Goal: Transaction & Acquisition: Purchase product/service

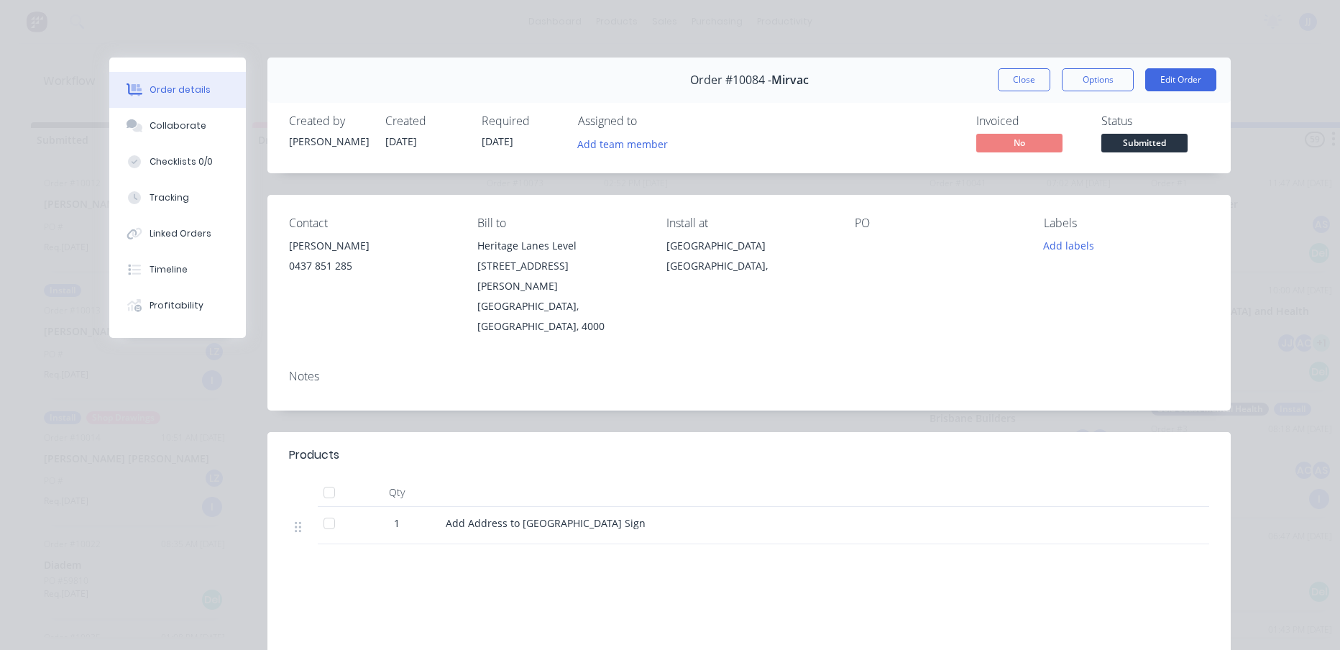
scroll to position [0, 20]
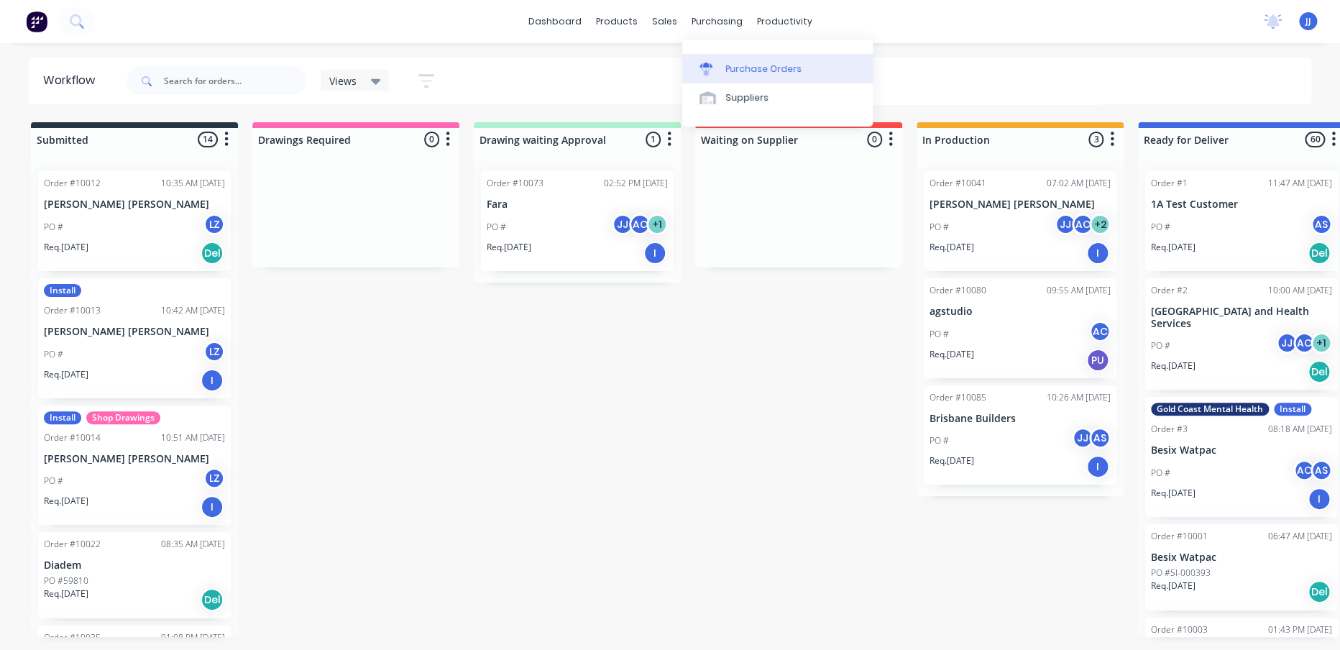
click at [722, 64] on link "Purchase Orders" at bounding box center [777, 68] width 190 height 29
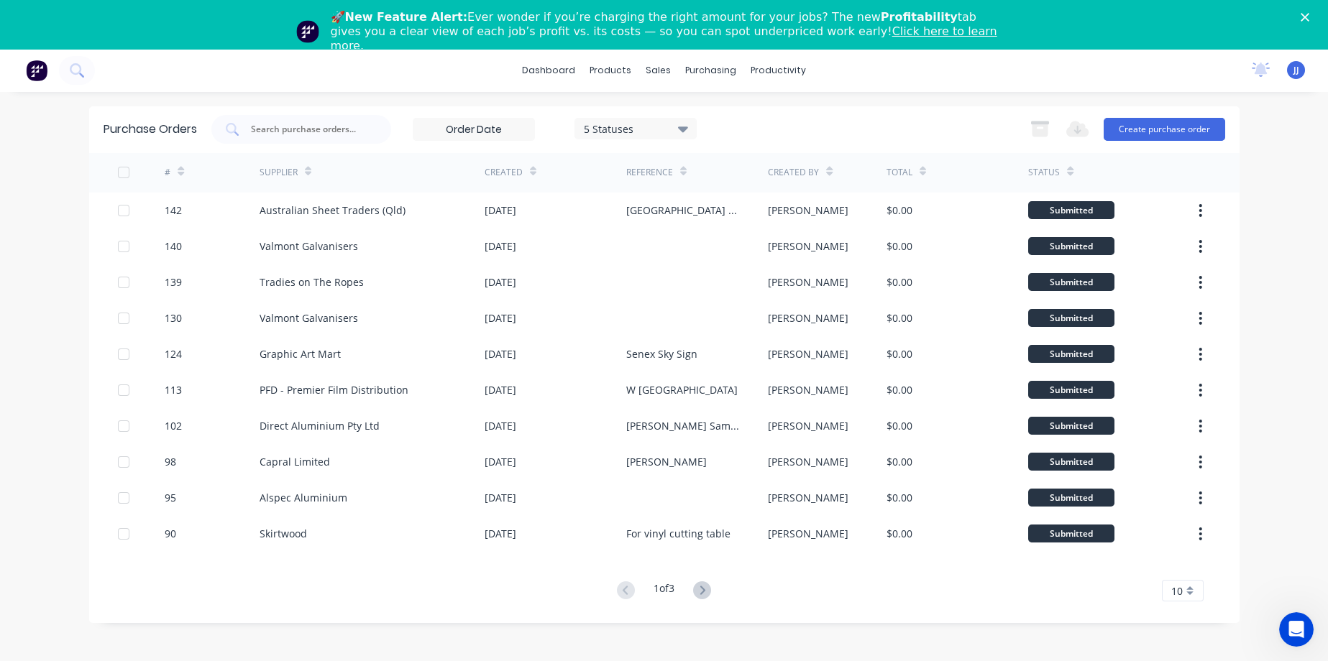
click at [658, 124] on div "5 Statuses" at bounding box center [635, 128] width 103 height 15
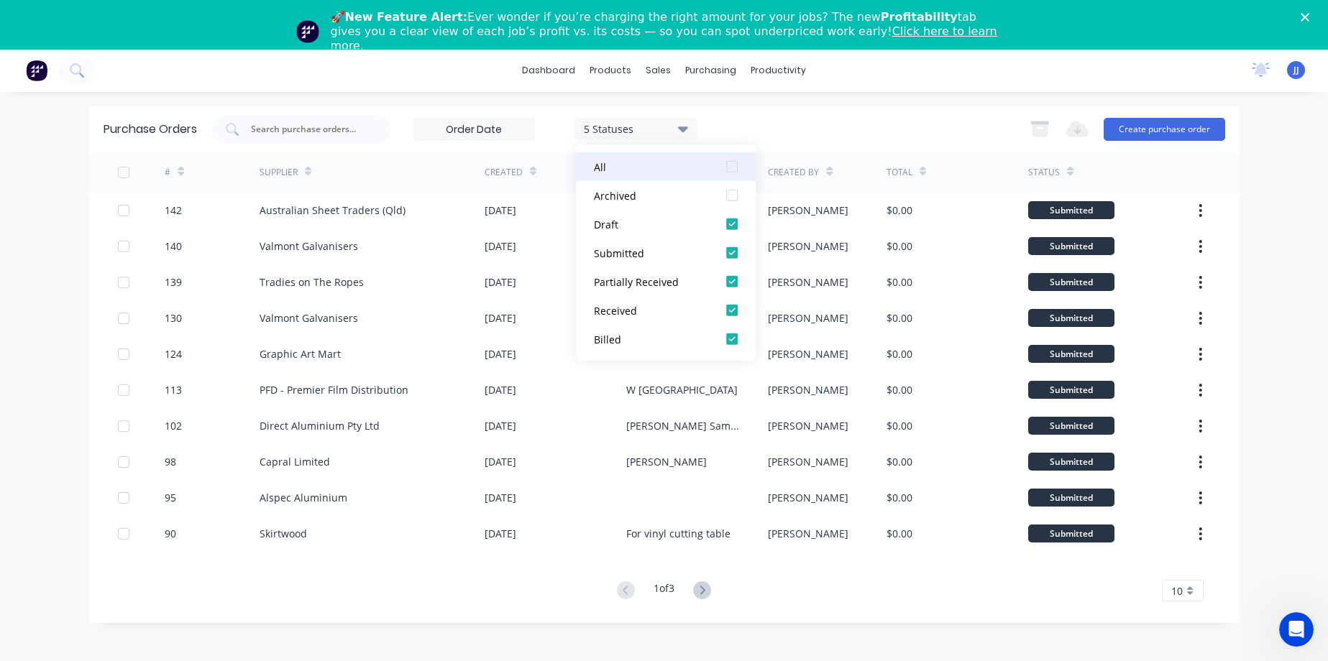
click at [634, 166] on div "All" at bounding box center [651, 166] width 115 height 15
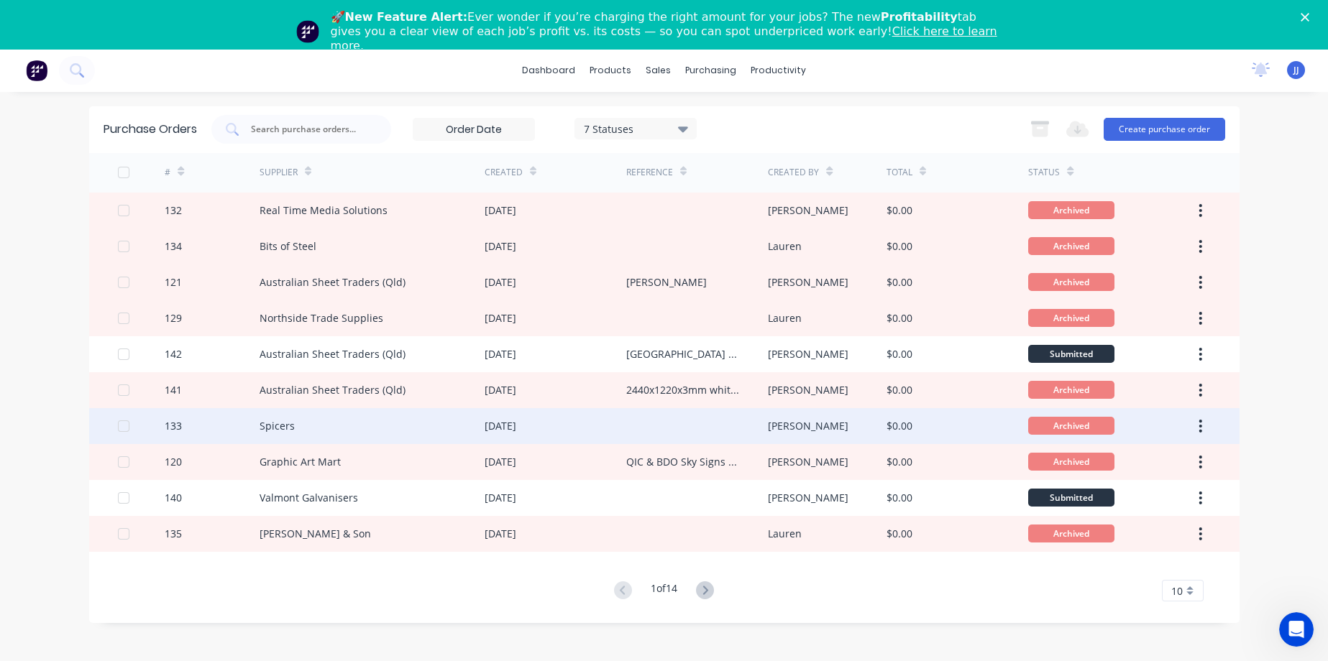
click at [306, 426] on div "Spicers" at bounding box center [372, 426] width 225 height 36
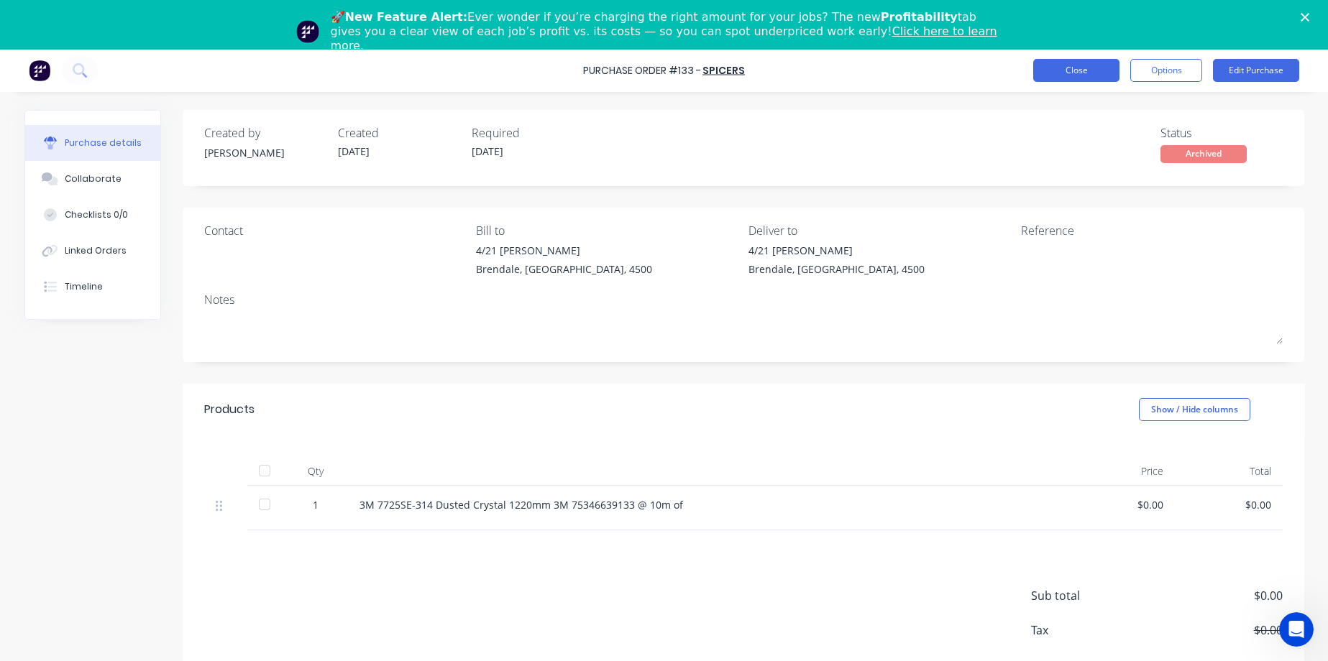
click at [1042, 70] on button "Close" at bounding box center [1076, 70] width 86 height 23
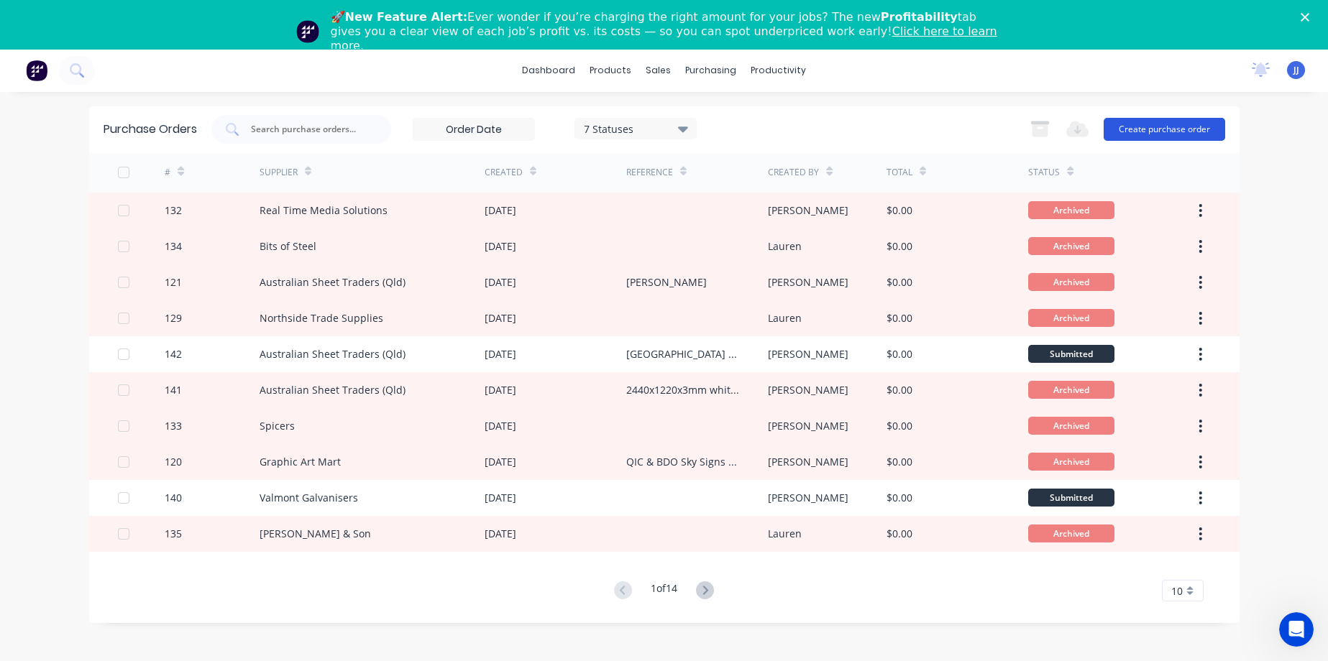
click at [1145, 127] on button "Create purchase order" at bounding box center [1163, 129] width 121 height 23
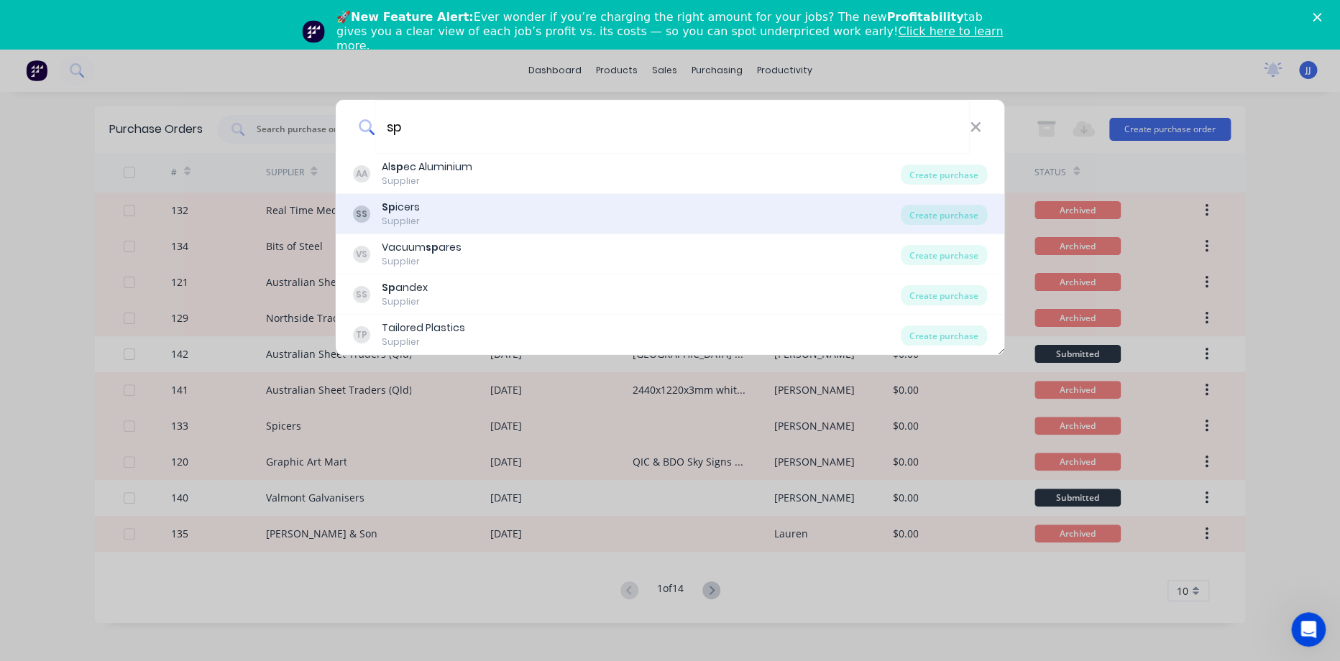
type input "spicers"
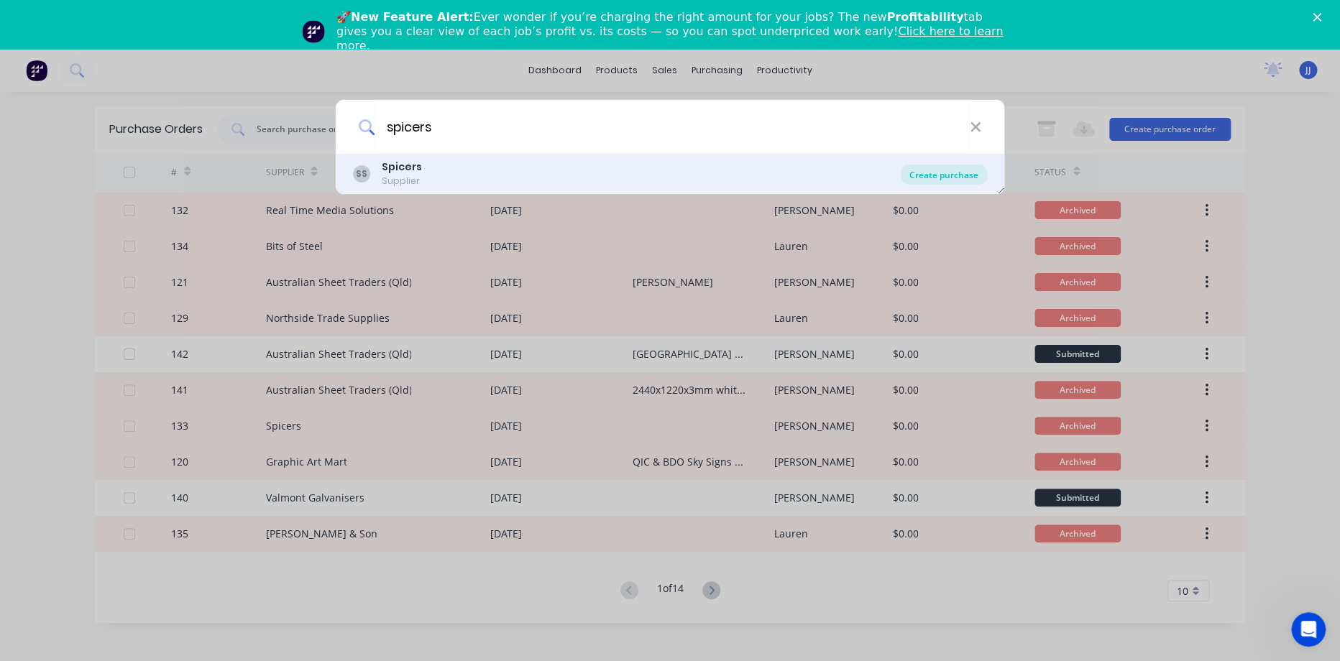
click at [953, 181] on div "Create purchase" at bounding box center [944, 175] width 86 height 20
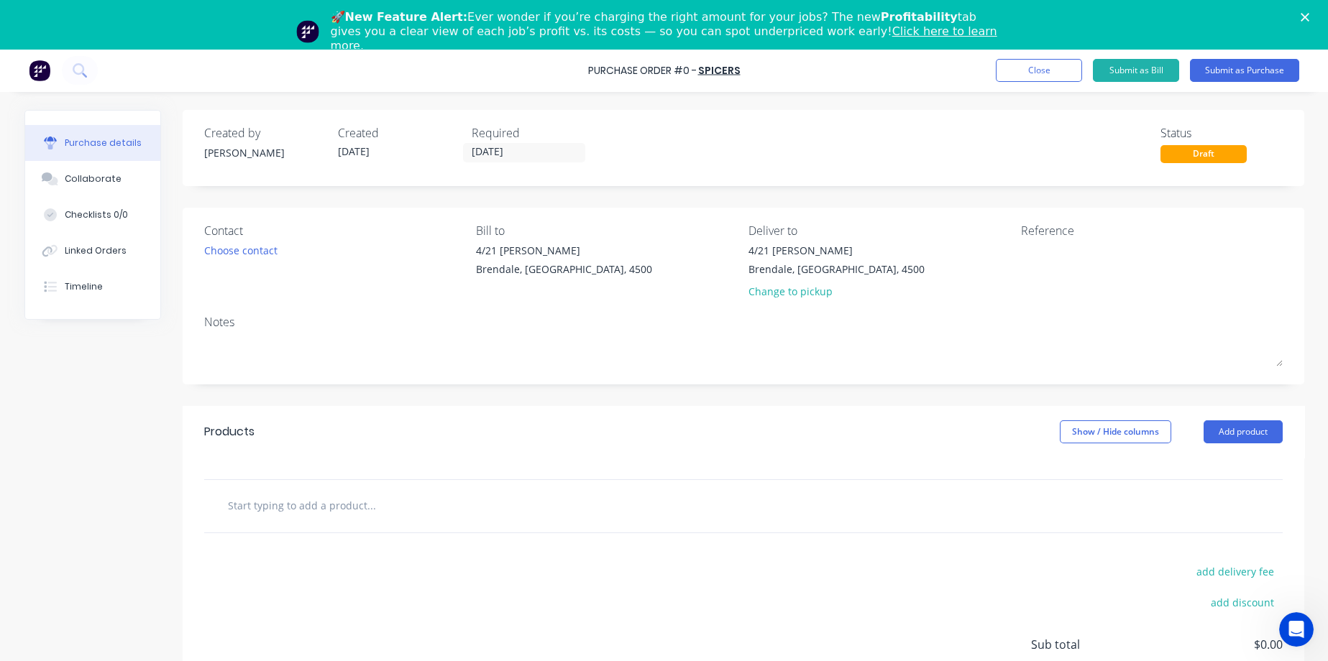
drag, startPoint x: 347, startPoint y: 482, endPoint x: 334, endPoint y: 502, distance: 24.3
click at [348, 483] on div at bounding box center [743, 506] width 1078 height 52
click at [334, 502] on input "text" at bounding box center [371, 506] width 288 height 29
paste input "3M 7725SE-314 Dusted Crystal 1220mm 3M 75346639133"
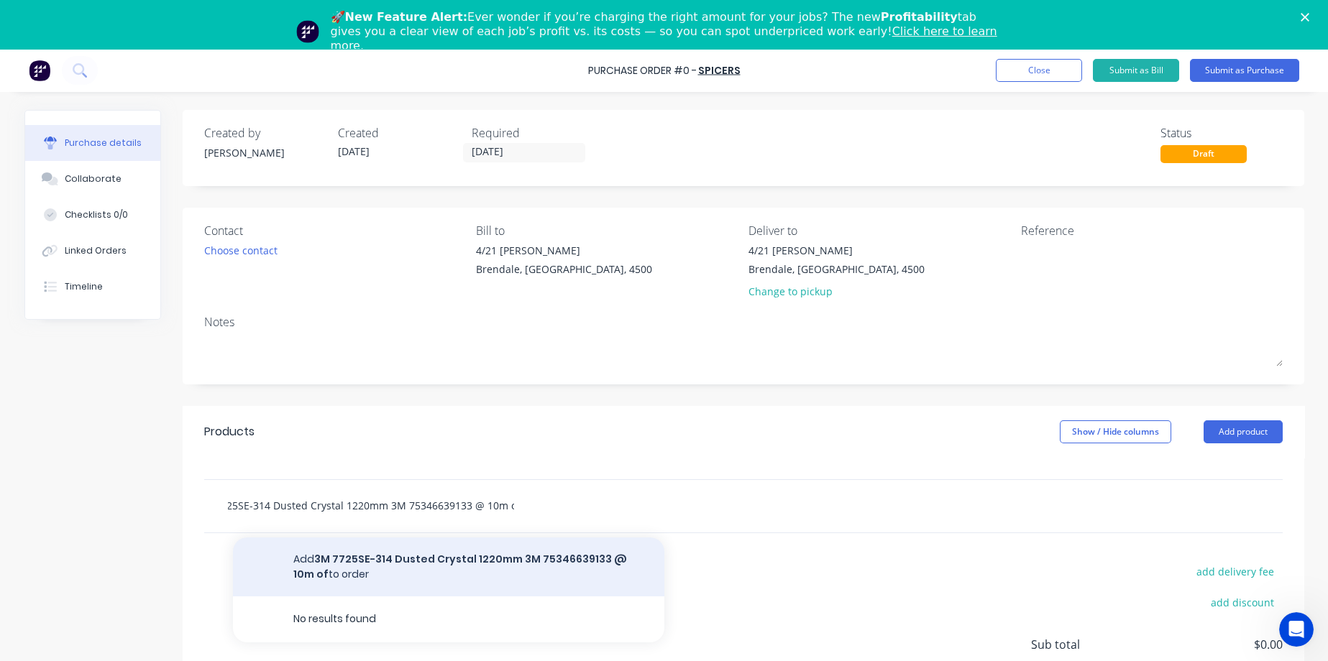
type input "3M 7725SE-314 Dusted Crystal 1220mm 3M 75346639133 @ 10m of"
click at [536, 554] on button "Add 3M 7725SE-314 Dusted Crystal 1220mm 3M 75346639133 @ 10m of to order" at bounding box center [448, 567] width 431 height 59
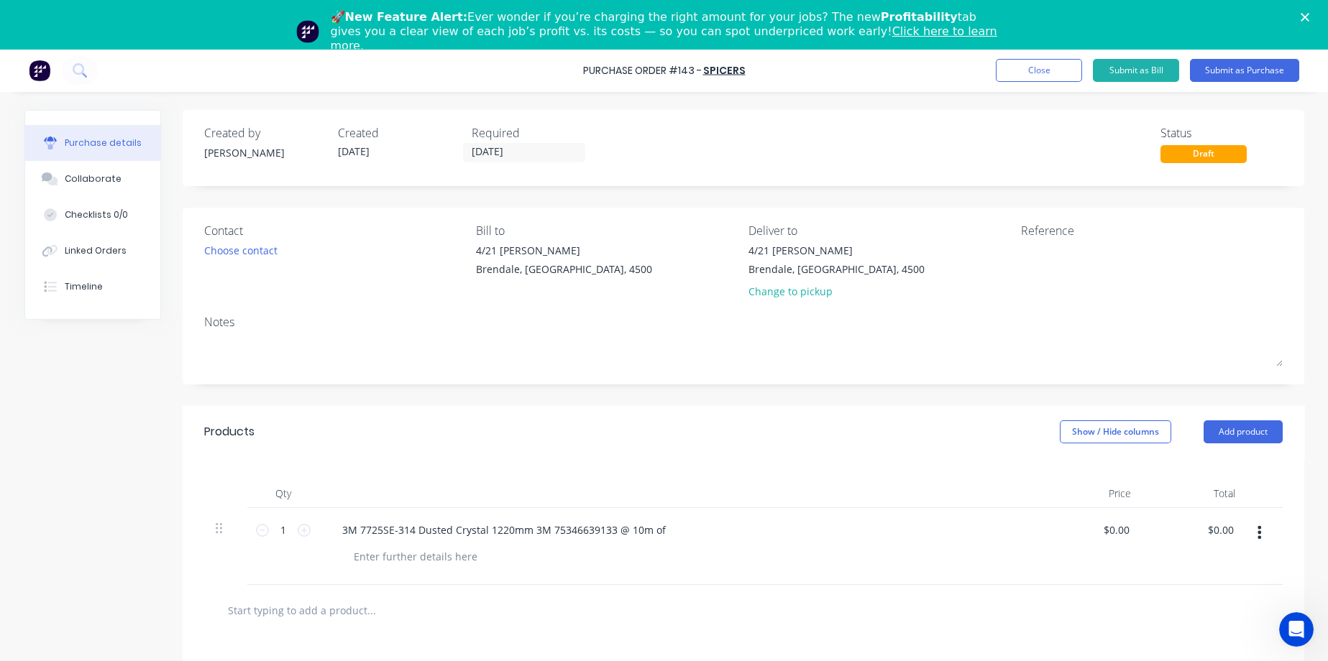
click at [1315, 17] on div "Close" at bounding box center [1307, 17] width 14 height 9
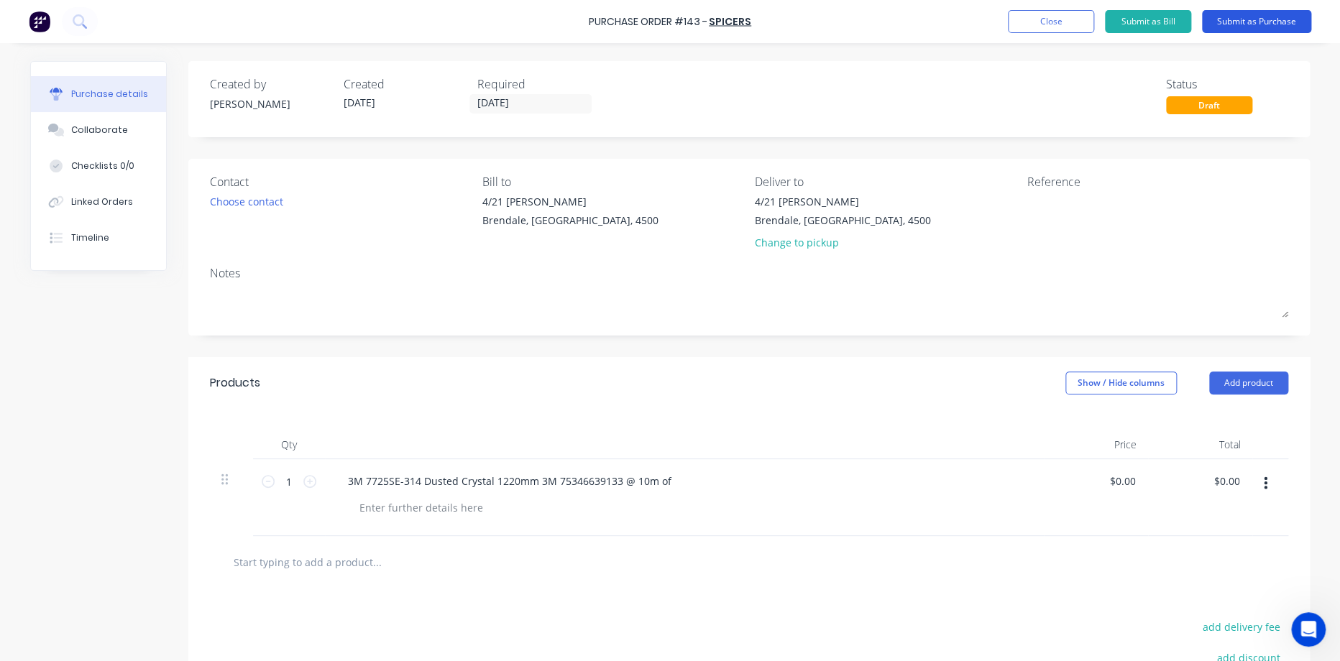
click at [1243, 16] on button "Submit as Purchase" at bounding box center [1256, 21] width 109 height 23
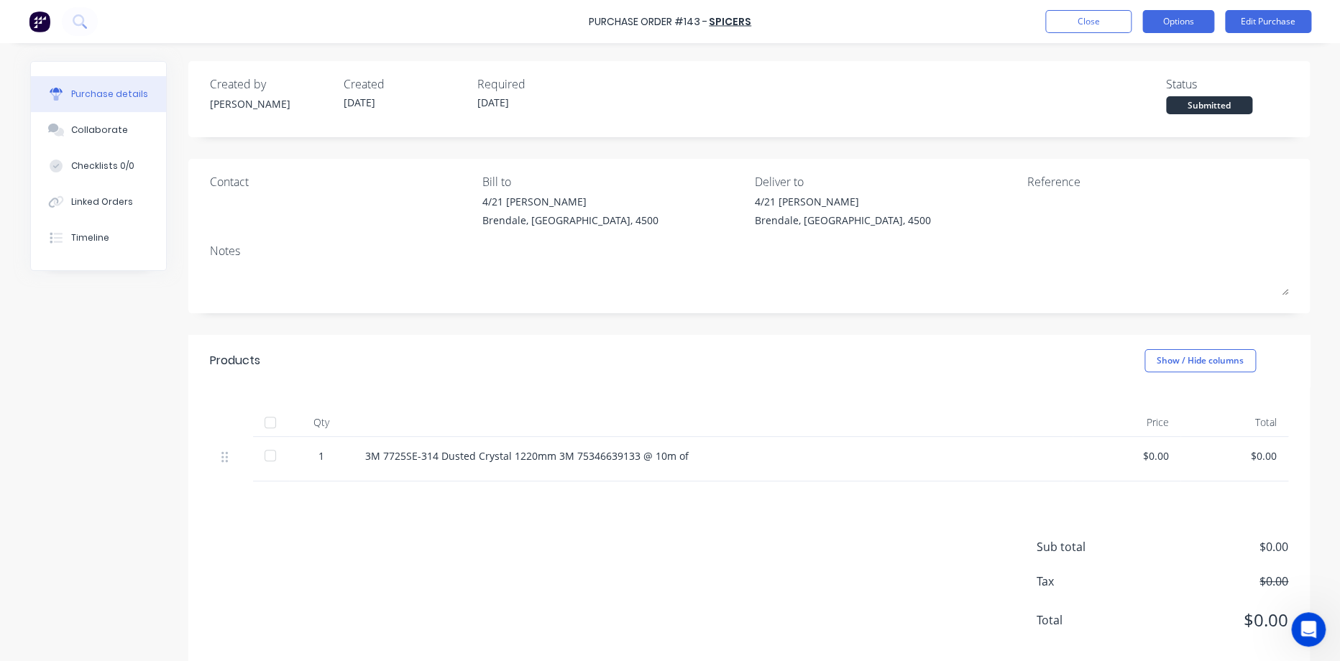
click at [1154, 27] on button "Options" at bounding box center [1178, 21] width 72 height 23
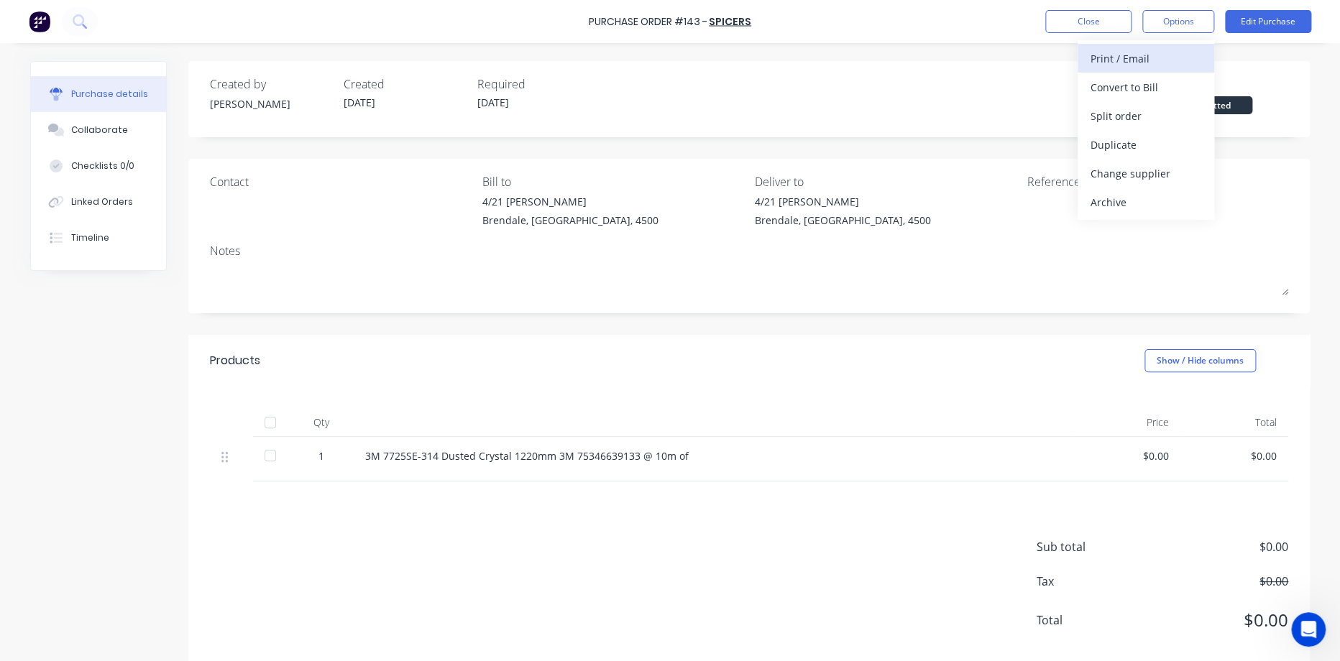
click at [1168, 60] on div "Print / Email" at bounding box center [1146, 58] width 111 height 21
click at [1146, 116] on div "Without pricing" at bounding box center [1146, 116] width 111 height 21
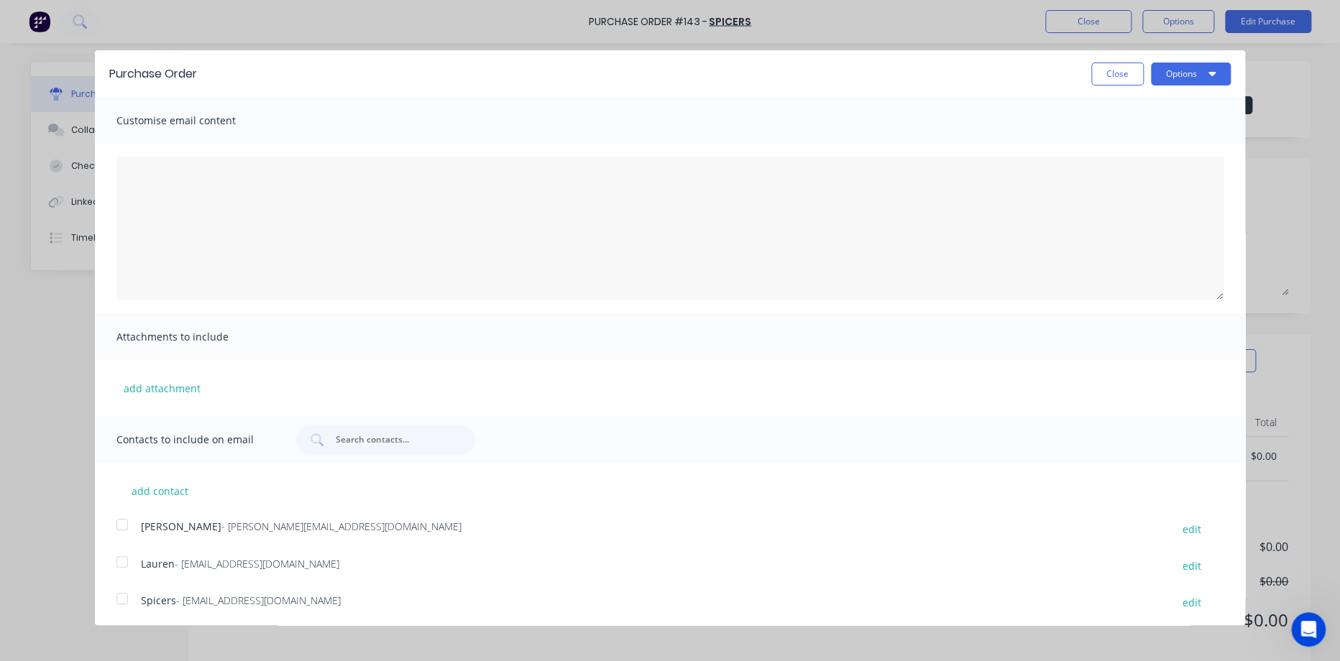
click at [120, 526] on div at bounding box center [122, 524] width 29 height 29
click at [132, 597] on div at bounding box center [122, 598] width 29 height 29
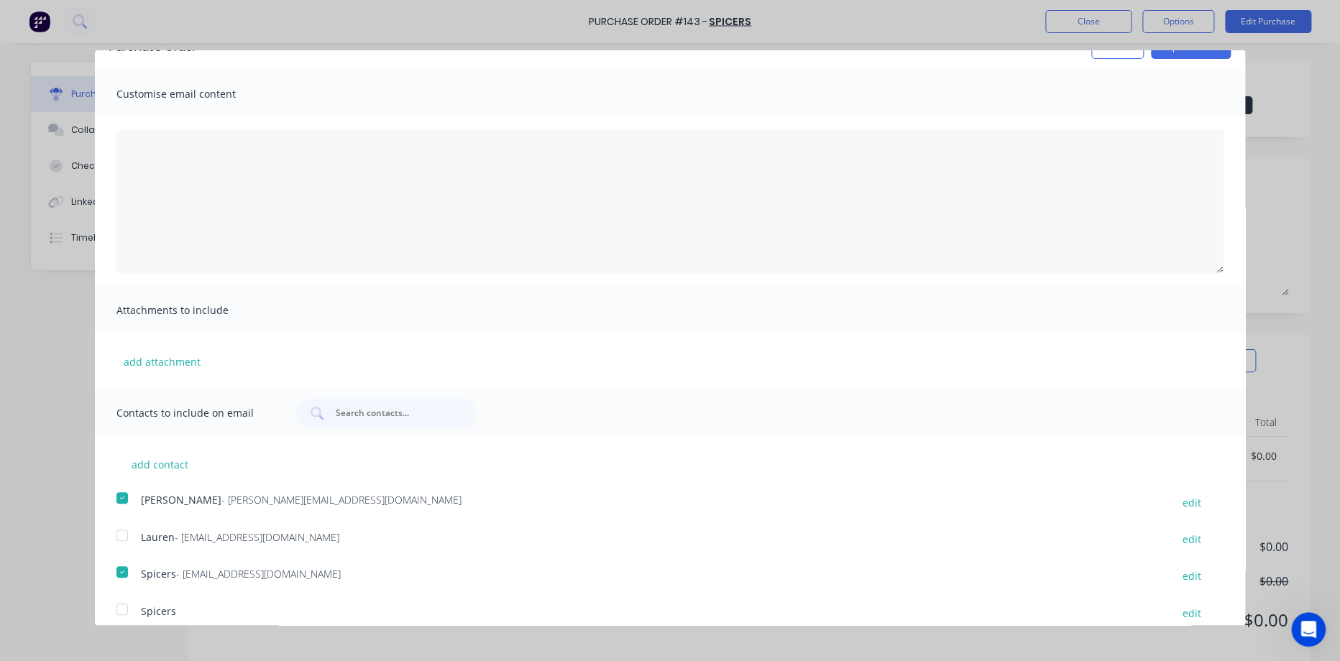
scroll to position [41, 0]
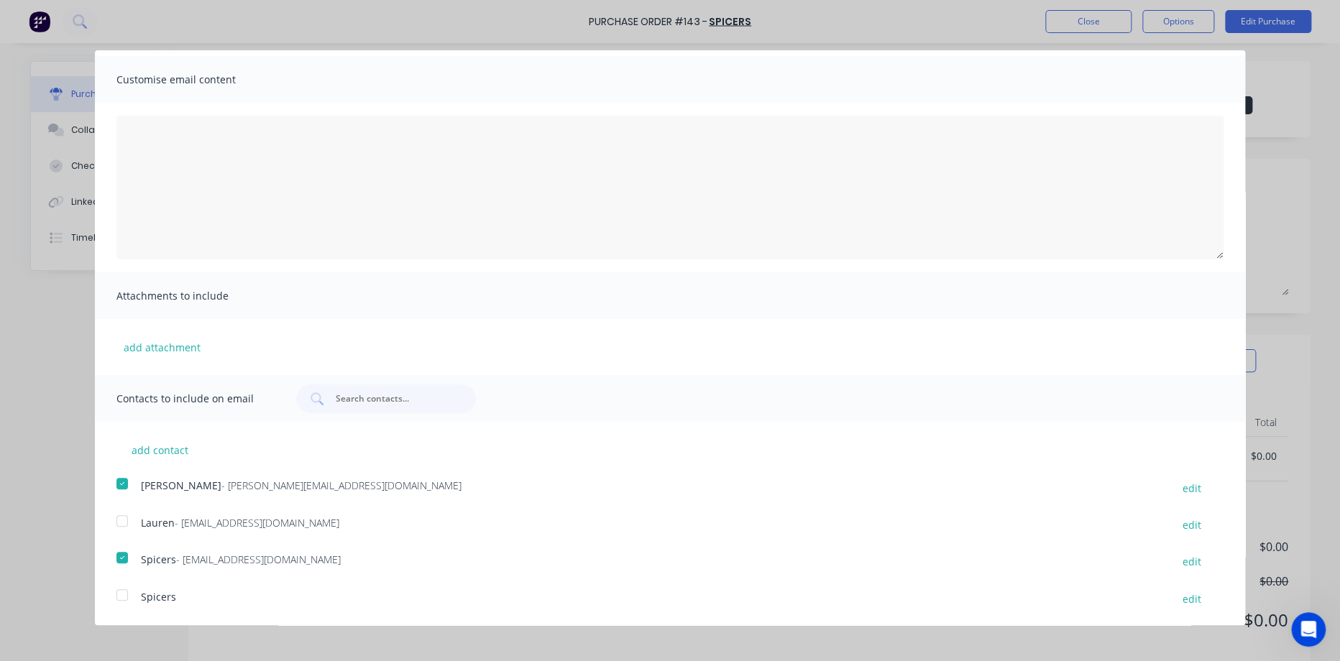
click at [1199, 598] on div "Spicers edit" at bounding box center [680, 598] width 1129 height 19
click at [1184, 598] on button "edit" at bounding box center [1192, 598] width 36 height 19
select select "AU"
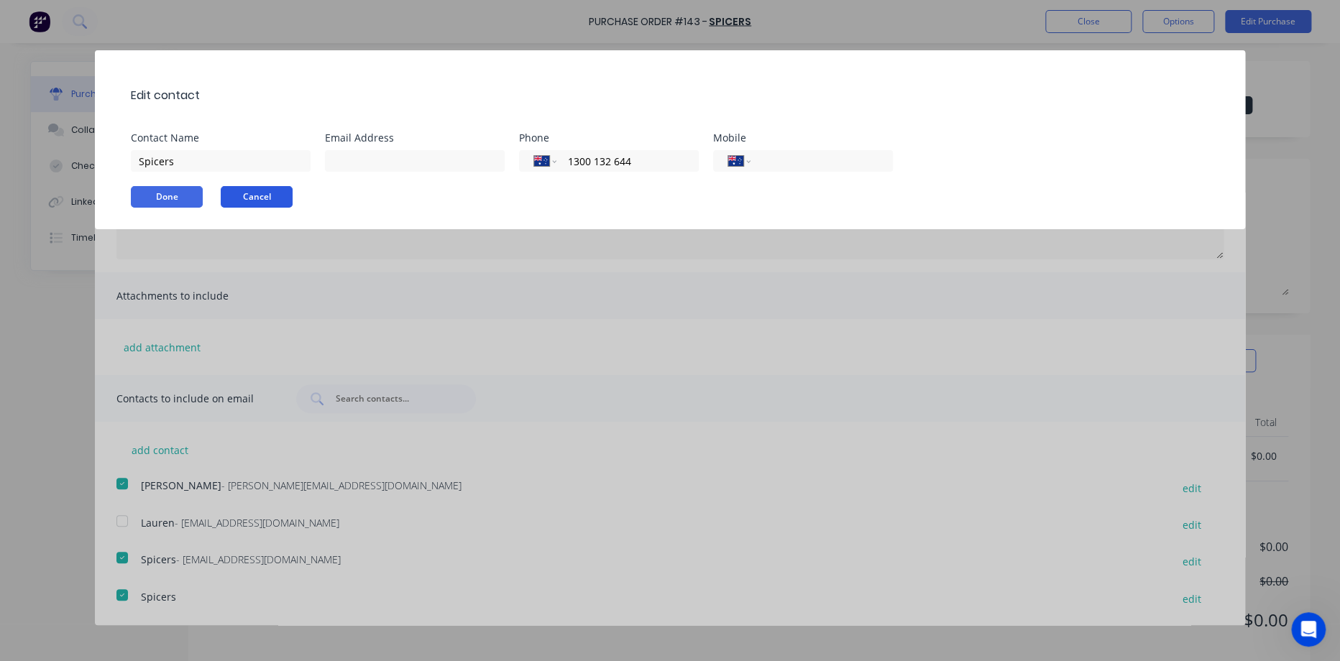
click at [283, 201] on button "Cancel" at bounding box center [257, 197] width 72 height 22
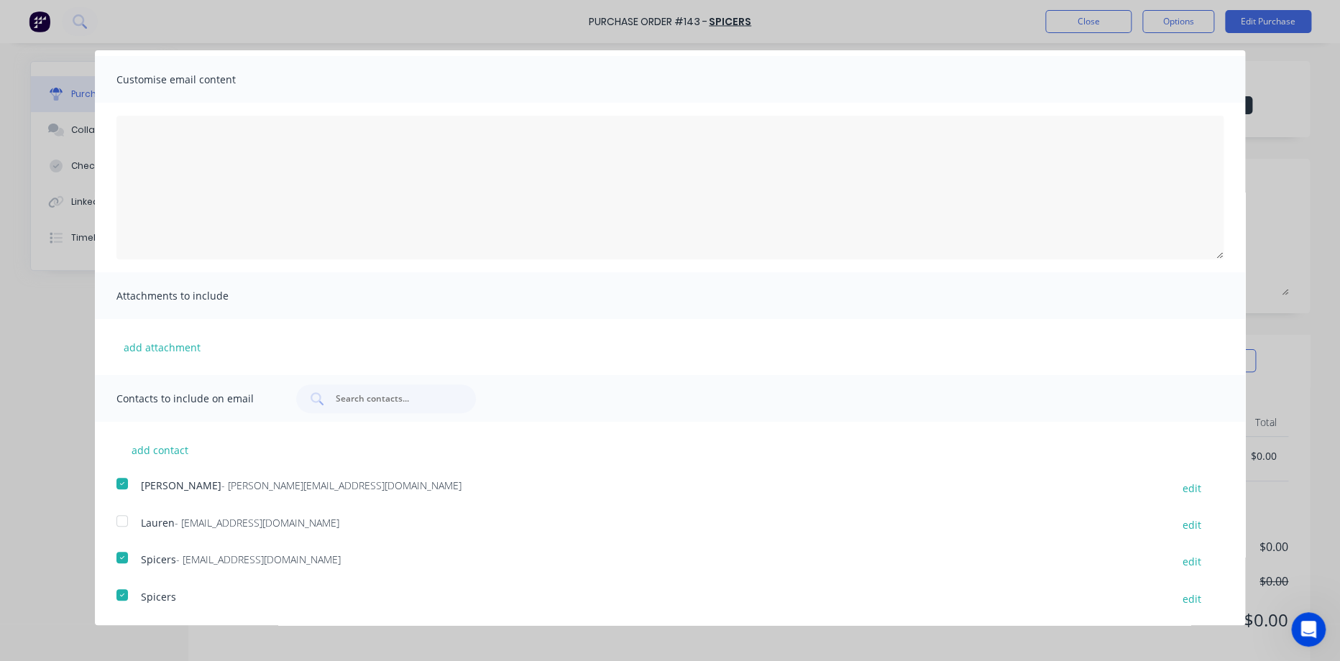
click at [114, 598] on div at bounding box center [122, 595] width 29 height 29
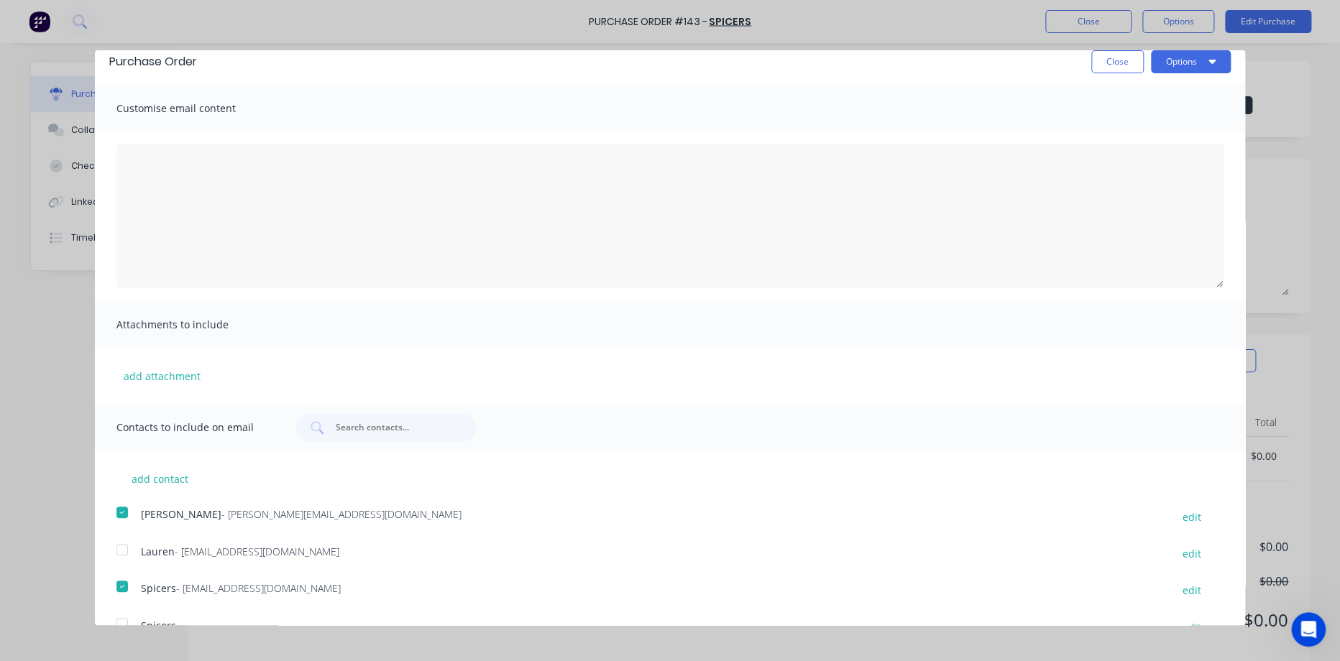
scroll to position [0, 0]
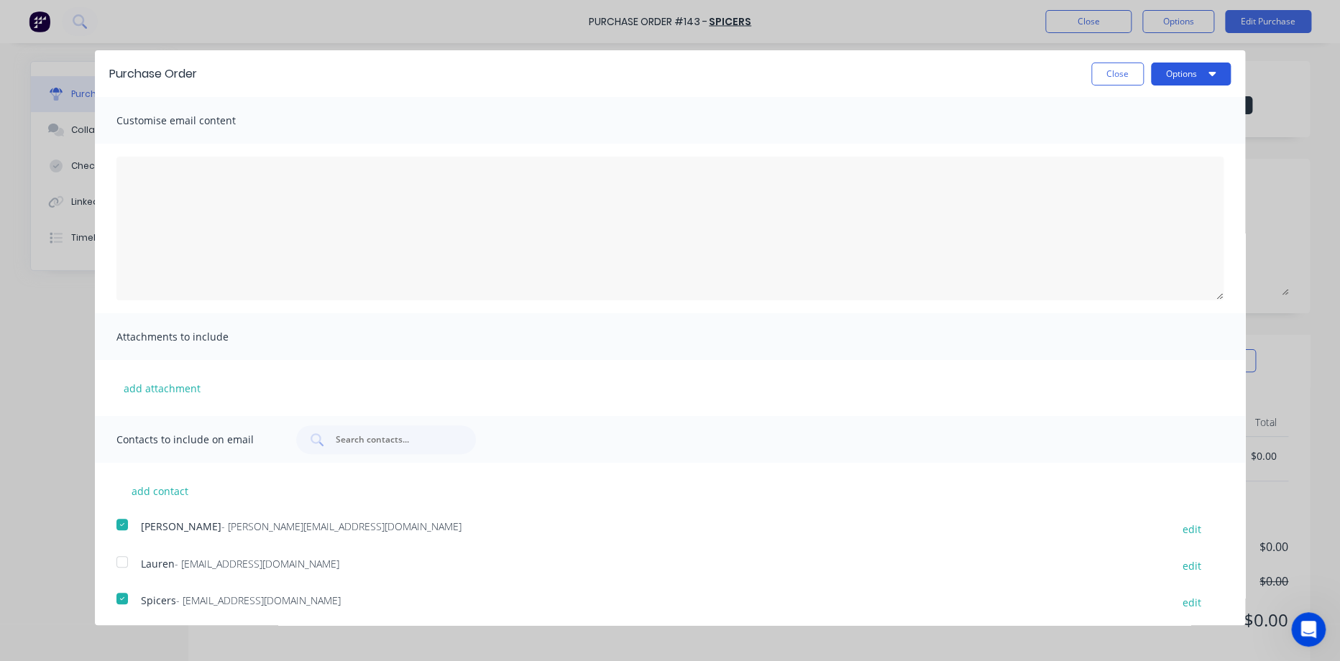
click at [1188, 81] on button "Options" at bounding box center [1191, 74] width 80 height 23
click at [1107, 144] on div "Email" at bounding box center [1162, 139] width 111 height 21
